Goal: Task Accomplishment & Management: Manage account settings

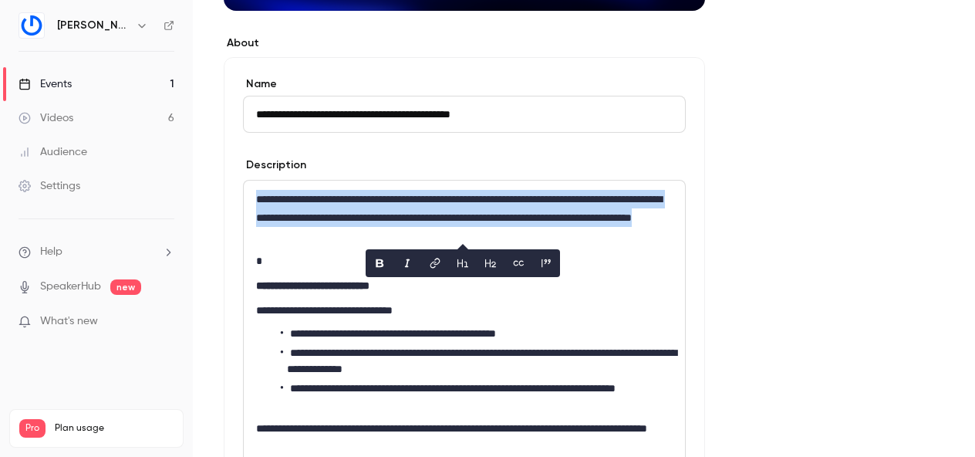
scroll to position [419, 0]
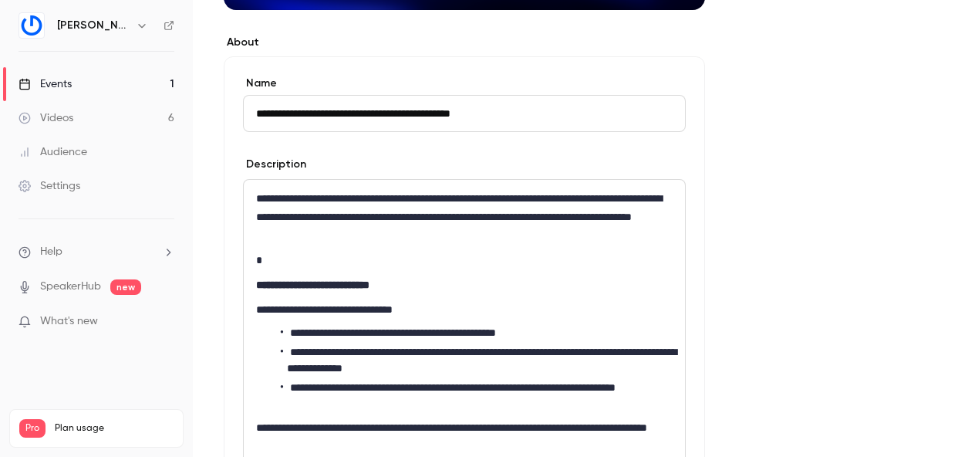
click at [434, 154] on form "**********" at bounding box center [464, 301] width 443 height 451
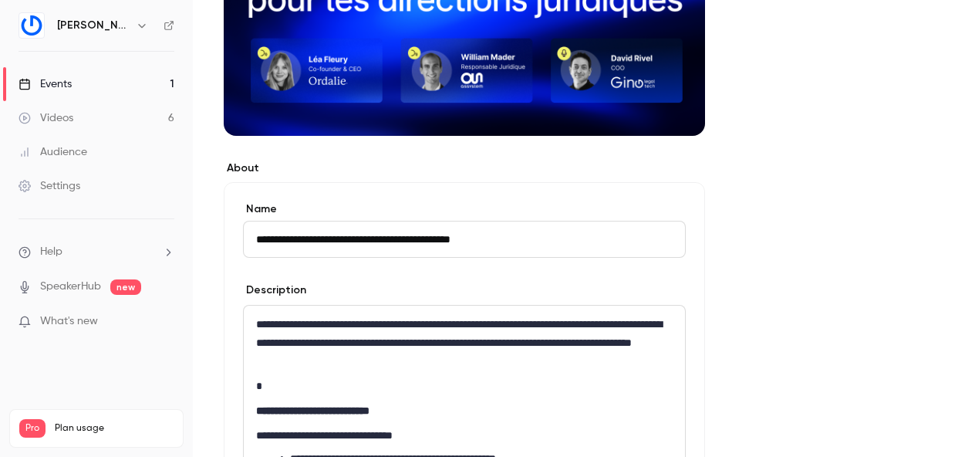
scroll to position [0, 0]
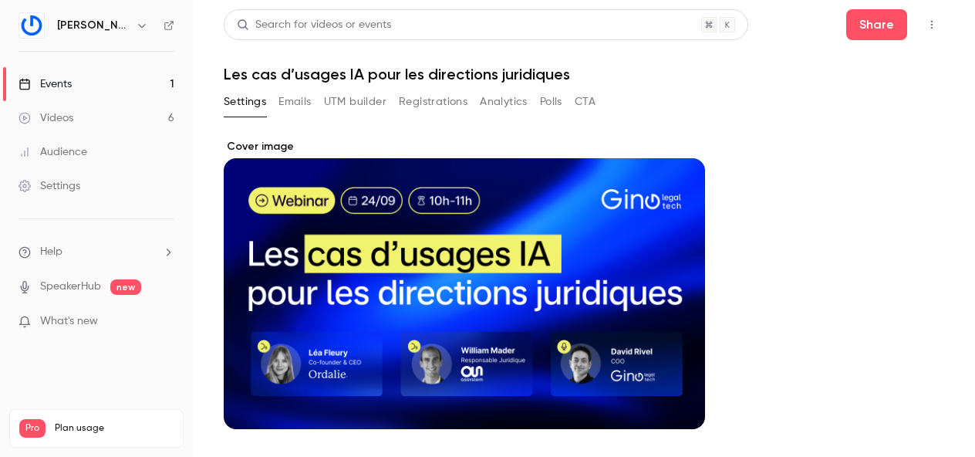
click at [442, 99] on button "Registrations" at bounding box center [433, 102] width 69 height 25
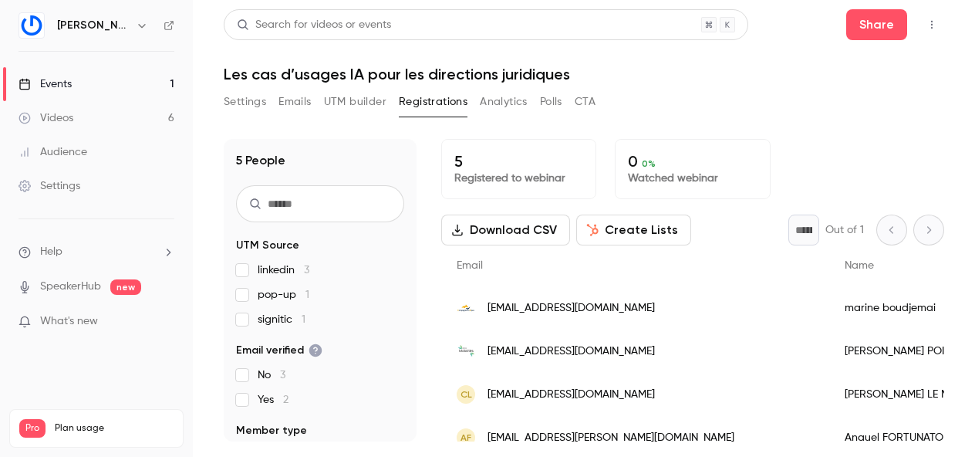
click at [429, 101] on button "Registrations" at bounding box center [433, 102] width 69 height 25
click at [360, 100] on button "UTM builder" at bounding box center [355, 102] width 62 height 25
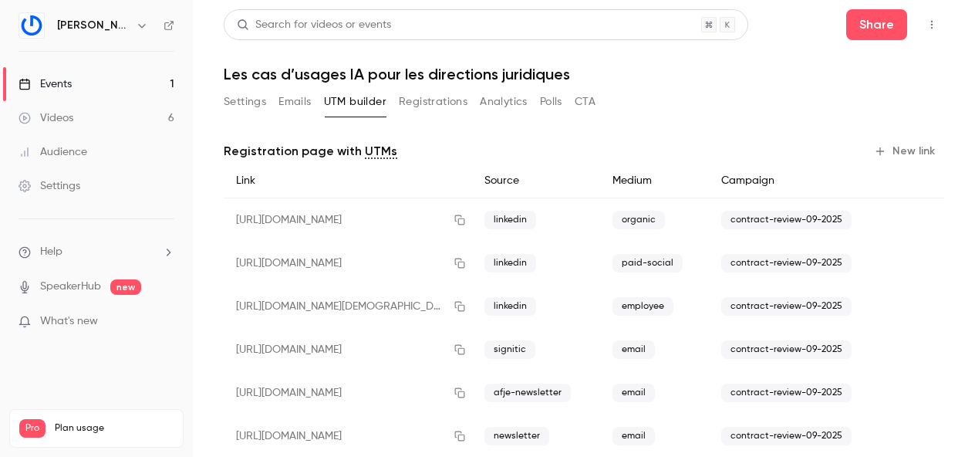
click at [355, 219] on div "[URL][DOMAIN_NAME]" at bounding box center [348, 220] width 248 height 44
click at [456, 221] on button "button" at bounding box center [460, 220] width 25 height 25
click at [463, 218] on icon "button" at bounding box center [460, 220] width 10 height 10
click at [410, 96] on button "Registrations" at bounding box center [433, 102] width 69 height 25
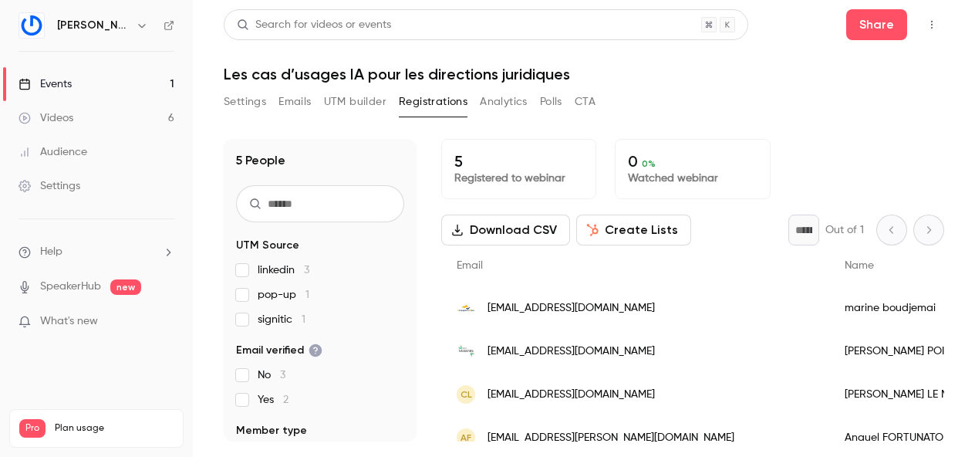
click at [242, 101] on button "Settings" at bounding box center [245, 102] width 42 height 25
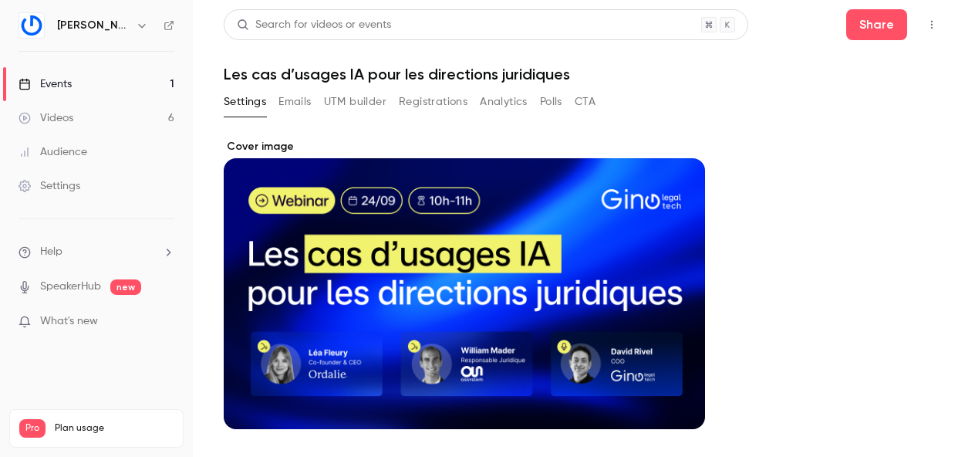
click at [350, 97] on button "UTM builder" at bounding box center [355, 102] width 62 height 25
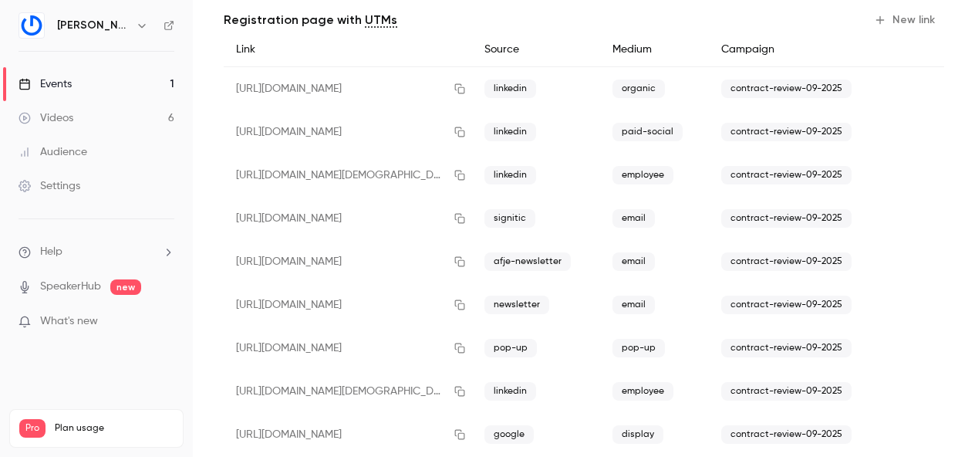
scroll to position [164, 0]
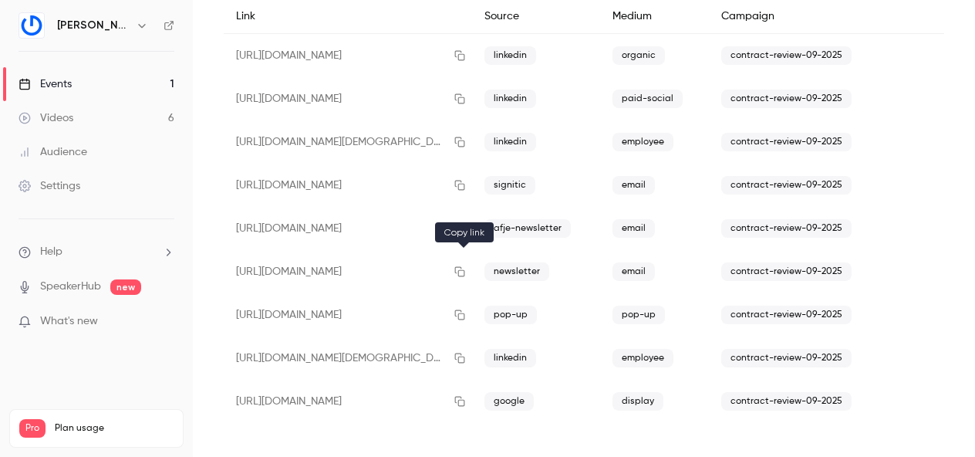
click at [465, 271] on icon "button" at bounding box center [460, 271] width 12 height 11
